Goal: Information Seeking & Learning: Learn about a topic

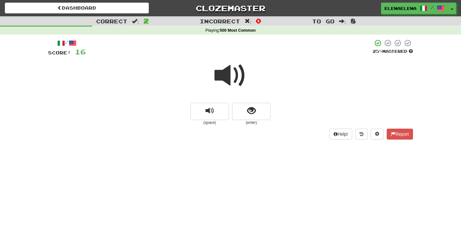
click at [231, 74] on span at bounding box center [231, 76] width 32 height 32
click at [251, 111] on span "show sentence" at bounding box center [251, 111] width 9 height 9
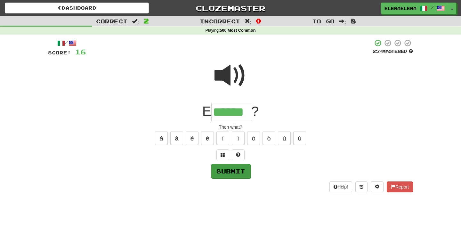
type input "******"
click at [232, 172] on button "Submit" at bounding box center [231, 171] width 40 height 15
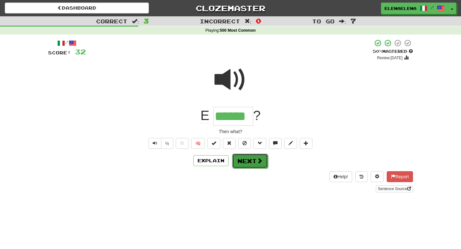
click at [254, 164] on button "Next" at bounding box center [250, 161] width 36 height 15
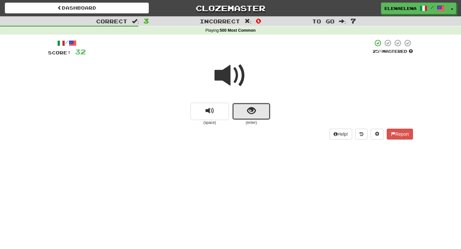
click at [251, 113] on span "show sentence" at bounding box center [251, 111] width 9 height 9
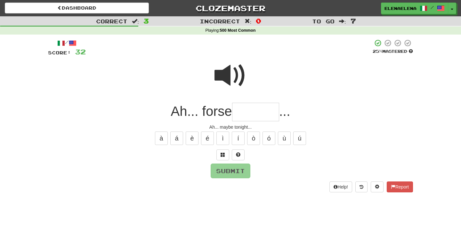
click at [251, 113] on input "text" at bounding box center [255, 112] width 47 height 19
type input "*******"
click at [237, 175] on button "Submit" at bounding box center [231, 171] width 40 height 15
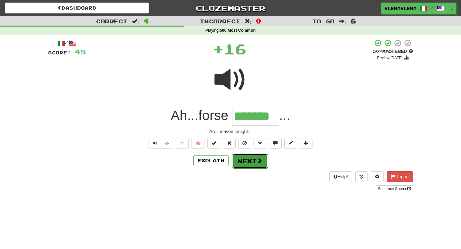
click at [255, 160] on button "Next" at bounding box center [250, 161] width 36 height 15
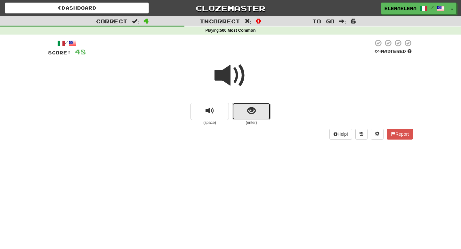
click at [251, 111] on span "show sentence" at bounding box center [251, 111] width 9 height 9
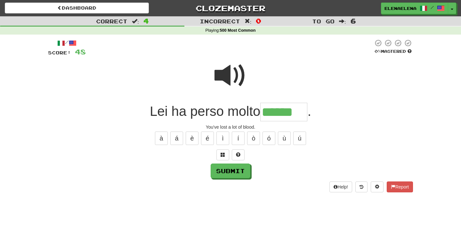
type input "******"
click at [231, 78] on span at bounding box center [231, 76] width 32 height 32
click at [234, 171] on button "Submit" at bounding box center [231, 171] width 40 height 15
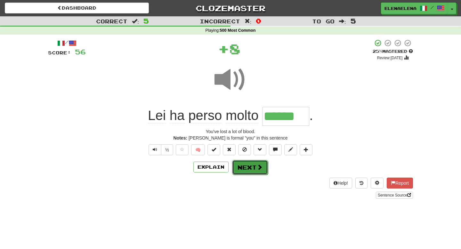
click at [243, 168] on button "Next" at bounding box center [250, 167] width 36 height 15
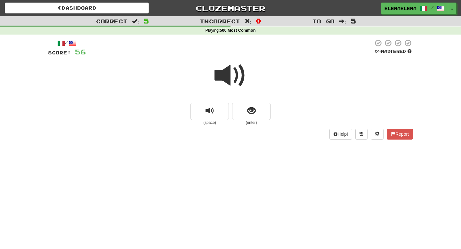
click at [230, 83] on span at bounding box center [231, 76] width 32 height 32
click at [251, 115] on span "show sentence" at bounding box center [251, 111] width 9 height 9
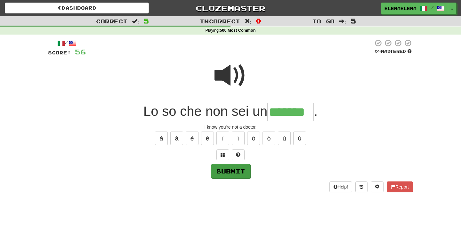
type input "*******"
click at [235, 170] on button "Submit" at bounding box center [231, 171] width 40 height 15
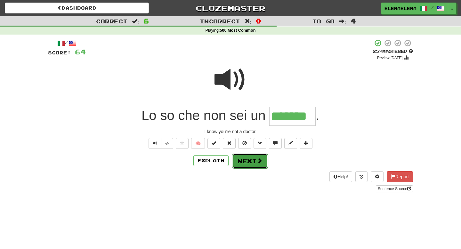
click at [252, 159] on button "Next" at bounding box center [250, 161] width 36 height 15
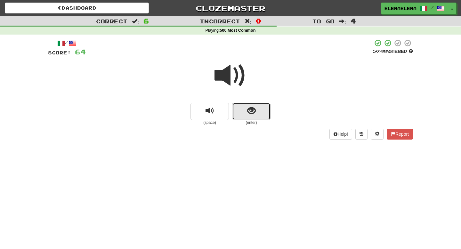
click at [249, 109] on span "show sentence" at bounding box center [251, 111] width 9 height 9
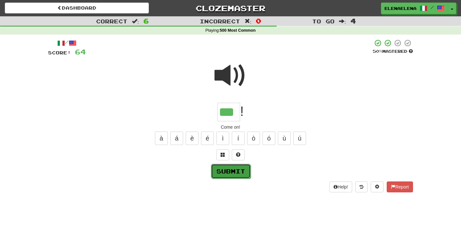
click at [231, 173] on button "Submit" at bounding box center [231, 171] width 40 height 15
type input "***"
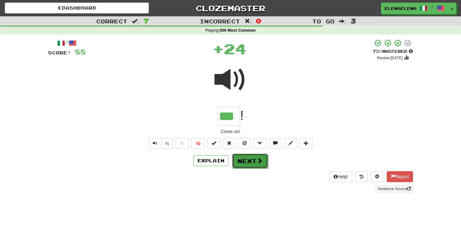
click at [252, 162] on button "Next" at bounding box center [250, 161] width 36 height 15
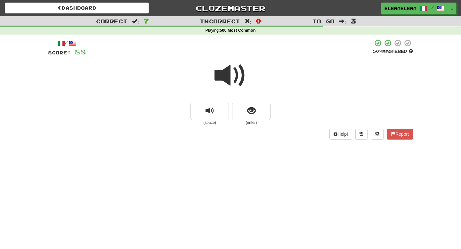
click at [232, 73] on span at bounding box center [231, 76] width 32 height 32
click at [250, 113] on span "show sentence" at bounding box center [251, 111] width 9 height 9
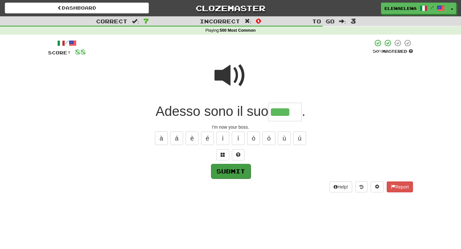
type input "****"
click at [234, 172] on button "Submit" at bounding box center [231, 171] width 40 height 15
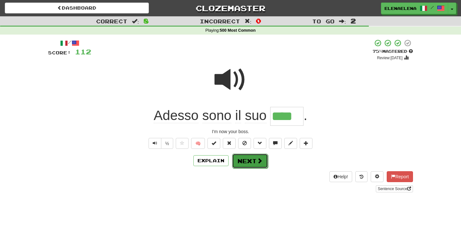
click at [252, 166] on button "Next" at bounding box center [250, 161] width 36 height 15
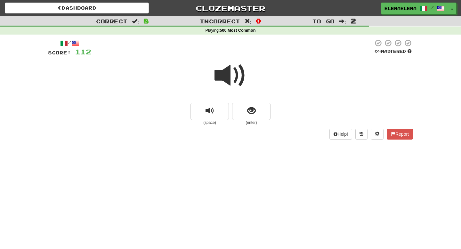
click at [235, 79] on span at bounding box center [231, 76] width 32 height 32
click at [252, 115] on span "show sentence" at bounding box center [251, 111] width 9 height 9
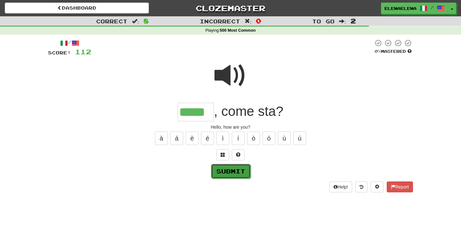
click at [226, 172] on button "Submit" at bounding box center [231, 171] width 40 height 15
type input "*****"
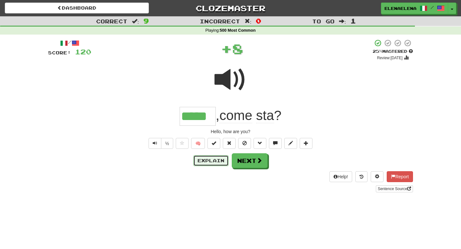
click at [212, 162] on button "Explain" at bounding box center [211, 160] width 35 height 11
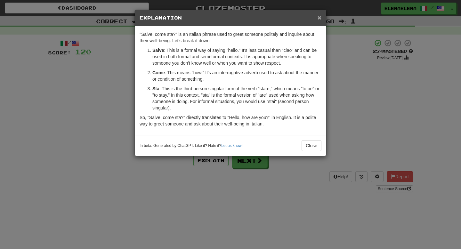
click at [320, 21] on span "×" at bounding box center [320, 17] width 4 height 7
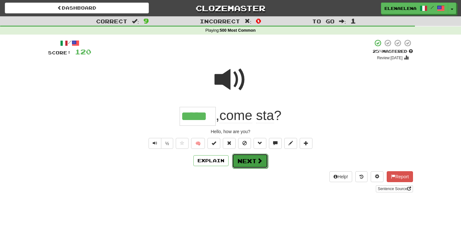
click at [257, 162] on span at bounding box center [260, 161] width 6 height 6
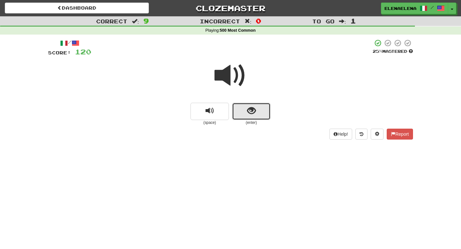
click at [254, 111] on span "show sentence" at bounding box center [251, 111] width 9 height 9
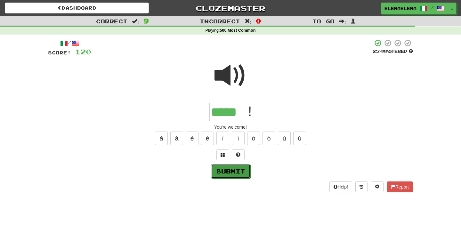
click at [233, 169] on button "Submit" at bounding box center [231, 171] width 40 height 15
type input "*****"
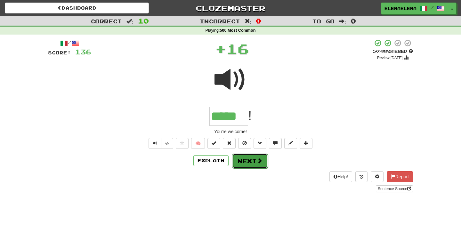
click at [245, 163] on button "Next" at bounding box center [250, 161] width 36 height 15
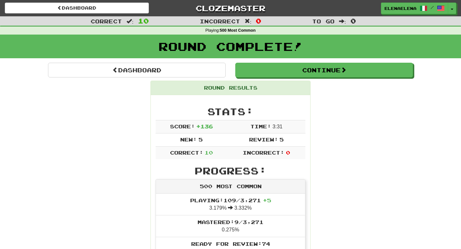
click at [243, 117] on h2 "Stats:" at bounding box center [231, 111] width 150 height 11
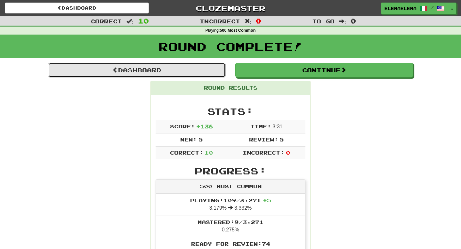
click at [179, 66] on link "Dashboard" at bounding box center [137, 70] width 178 height 15
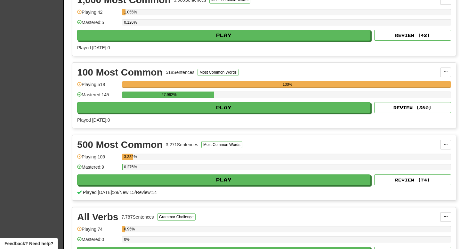
scroll to position [157, 0]
